Goal: Task Accomplishment & Management: Use online tool/utility

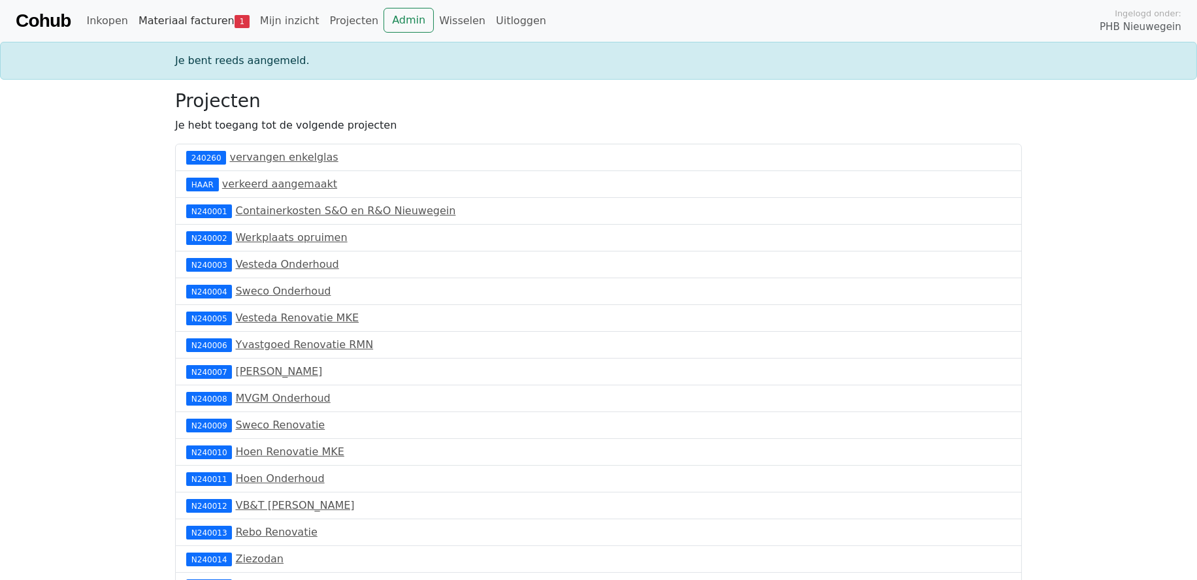
click at [176, 15] on link "Materiaal facturen 1" at bounding box center [194, 21] width 122 height 26
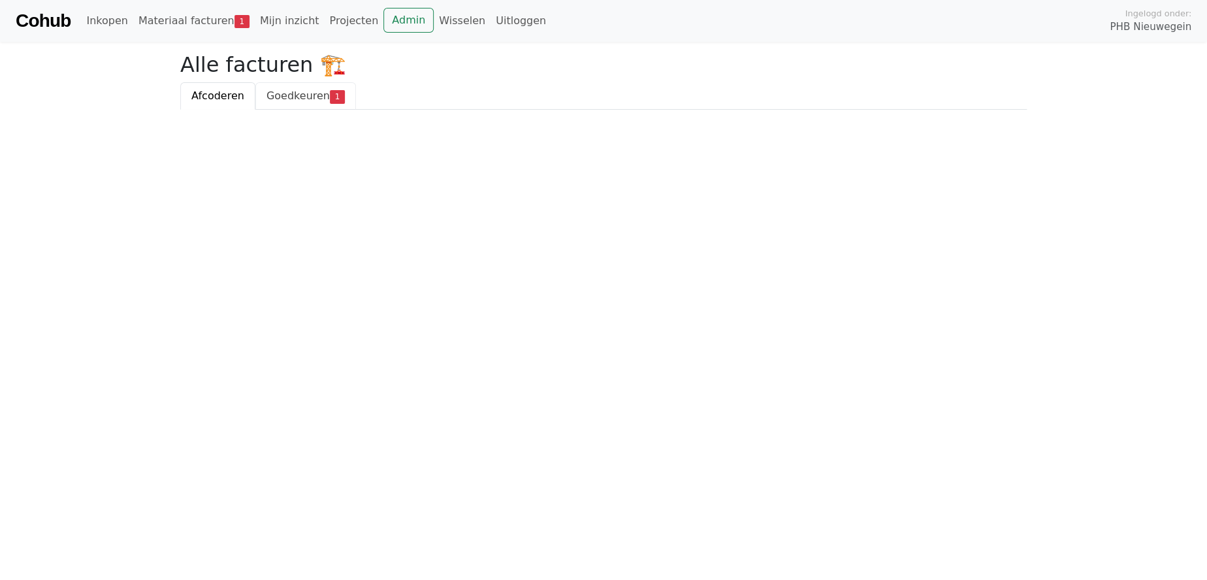
click at [300, 95] on span "Goedkeuren" at bounding box center [298, 95] width 63 height 12
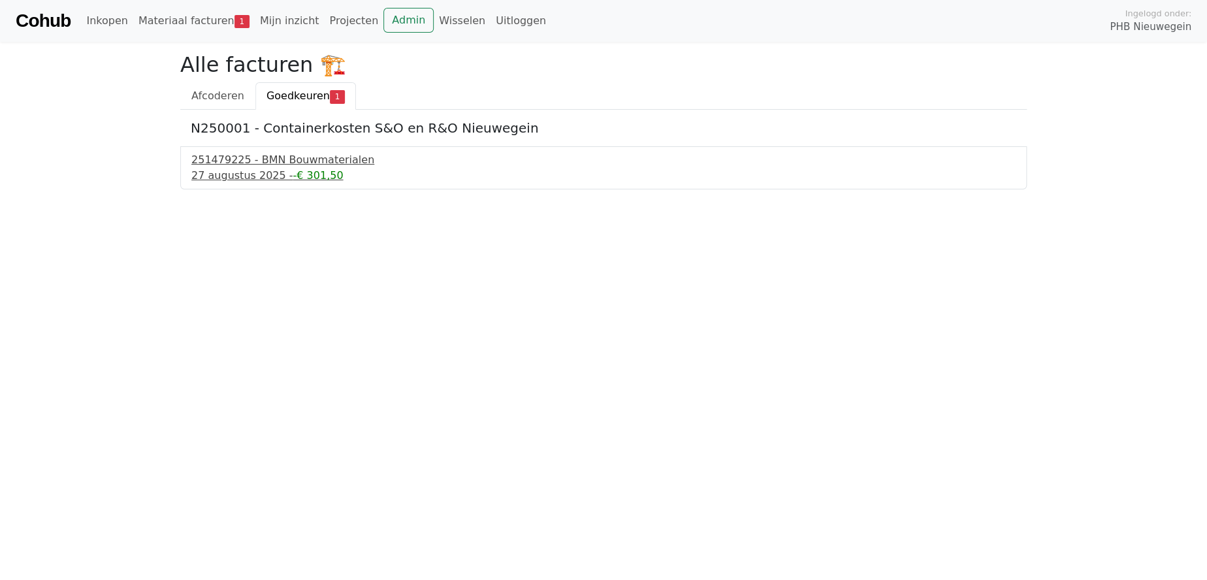
click at [235, 169] on div "27 augustus 2025 - -€ 301,50" at bounding box center [603, 176] width 824 height 16
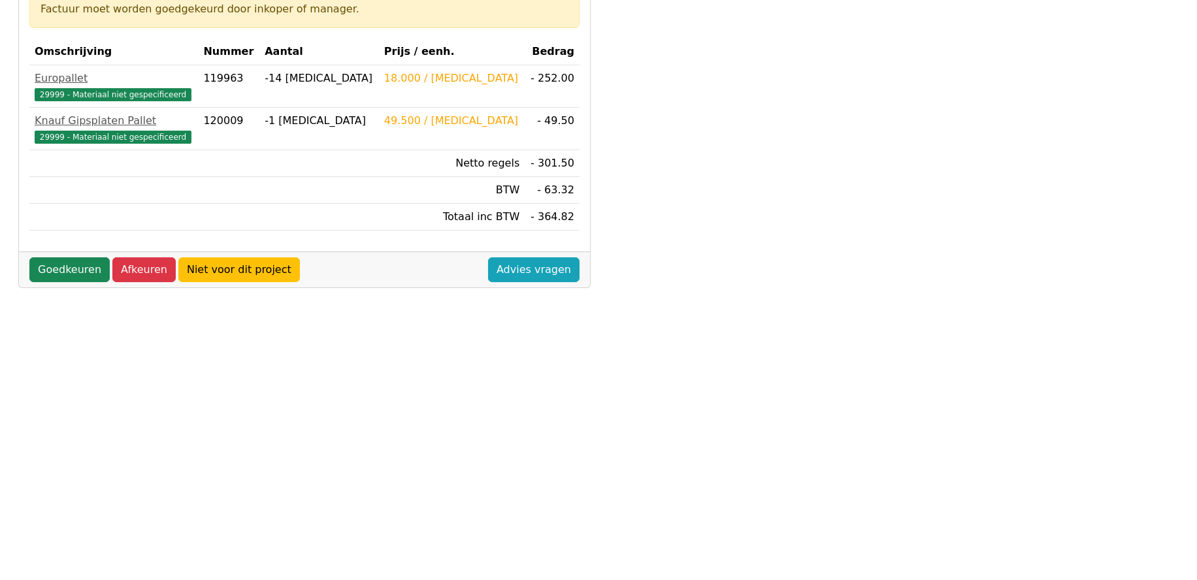
scroll to position [192, 0]
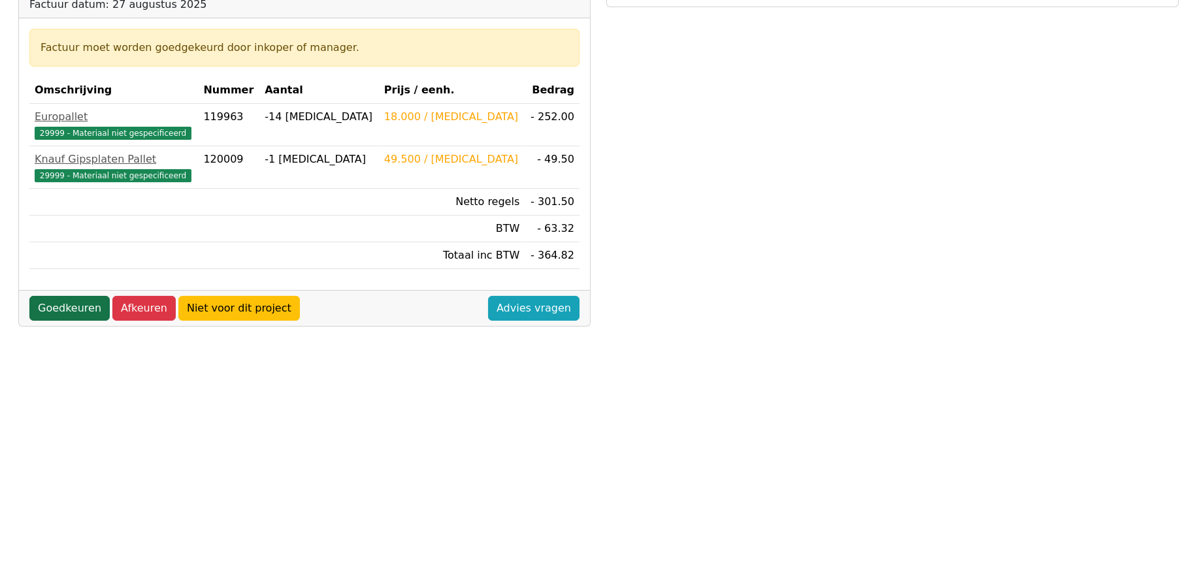
click at [56, 310] on link "Goedkeuren" at bounding box center [69, 308] width 80 height 25
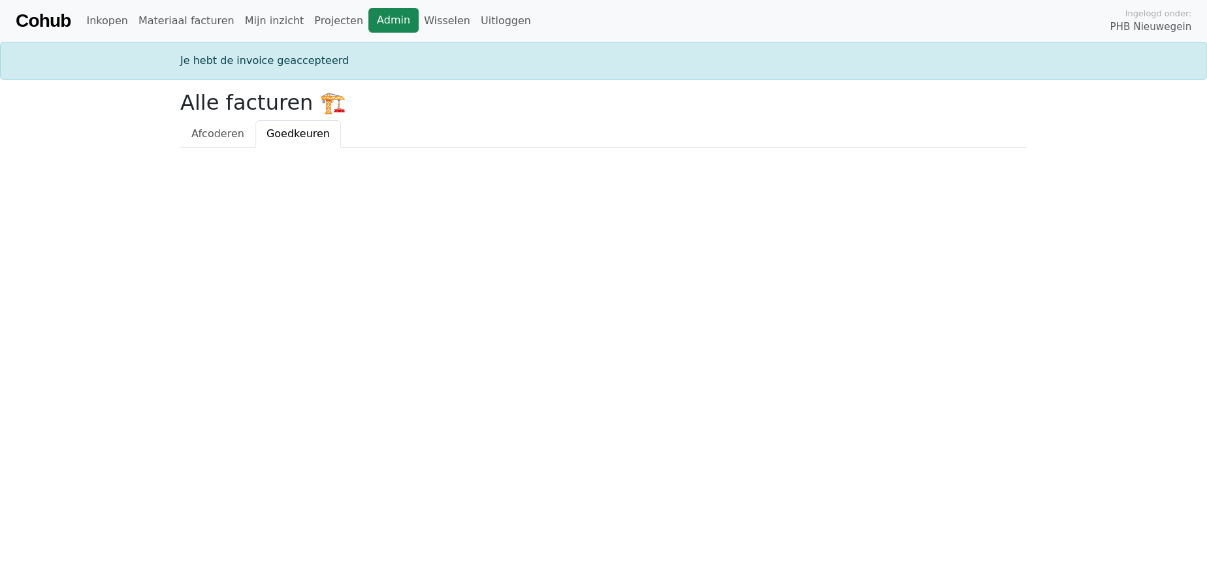
click at [368, 21] on link "Admin" at bounding box center [393, 20] width 50 height 25
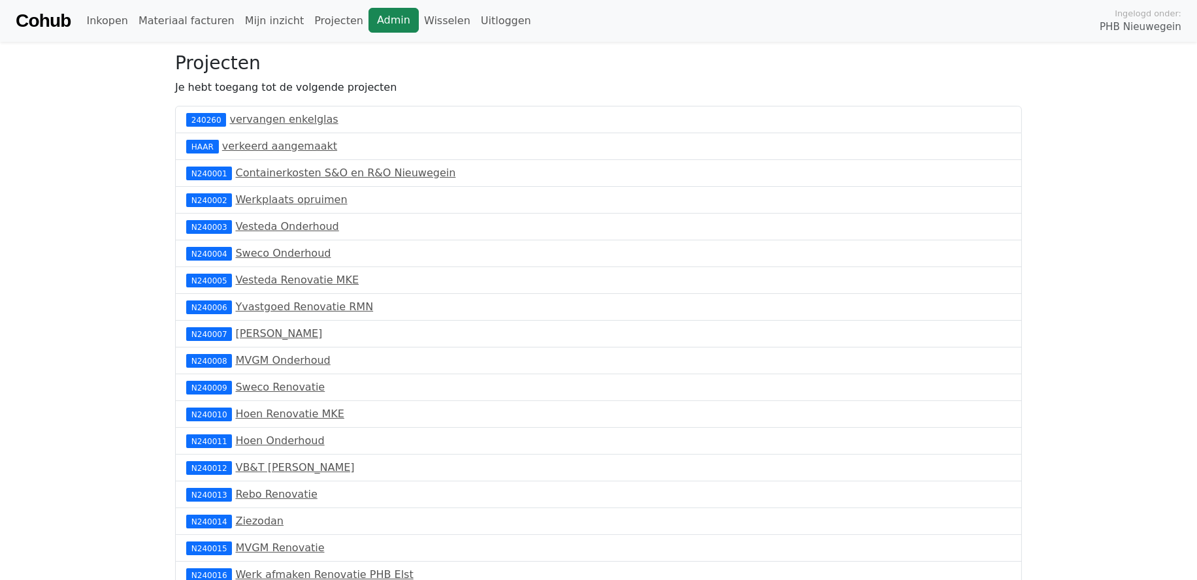
click at [368, 23] on link "Admin" at bounding box center [393, 20] width 50 height 25
